Goal: Find specific page/section: Find specific page/section

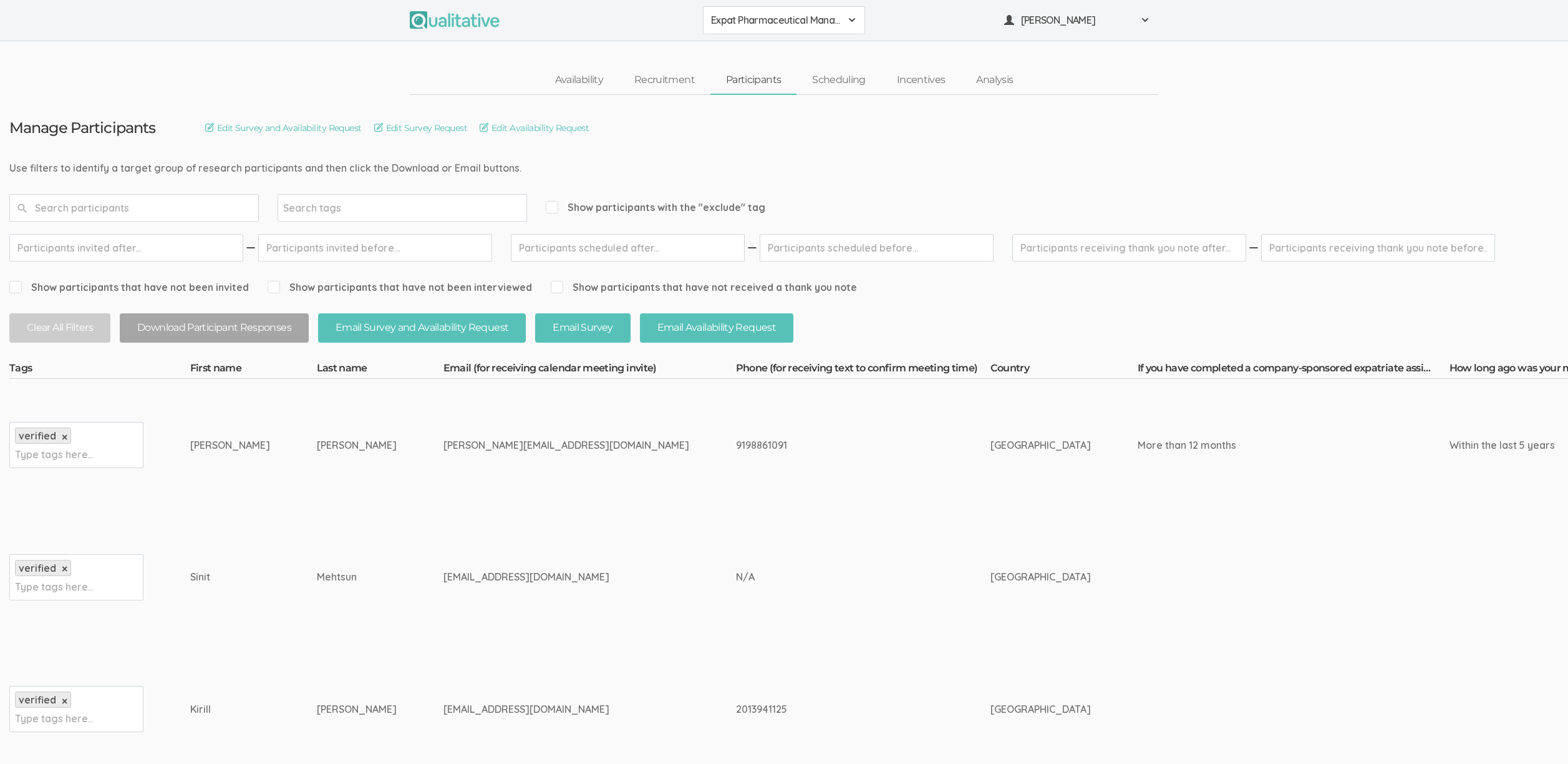
click at [232, 497] on td "Hector Alejandro" at bounding box center [253, 445] width 127 height 132
click at [736, 469] on td "9198861091" at bounding box center [863, 445] width 255 height 132
click at [875, 480] on td "9198861091" at bounding box center [863, 445] width 255 height 132
